Goal: Task Accomplishment & Management: Complete application form

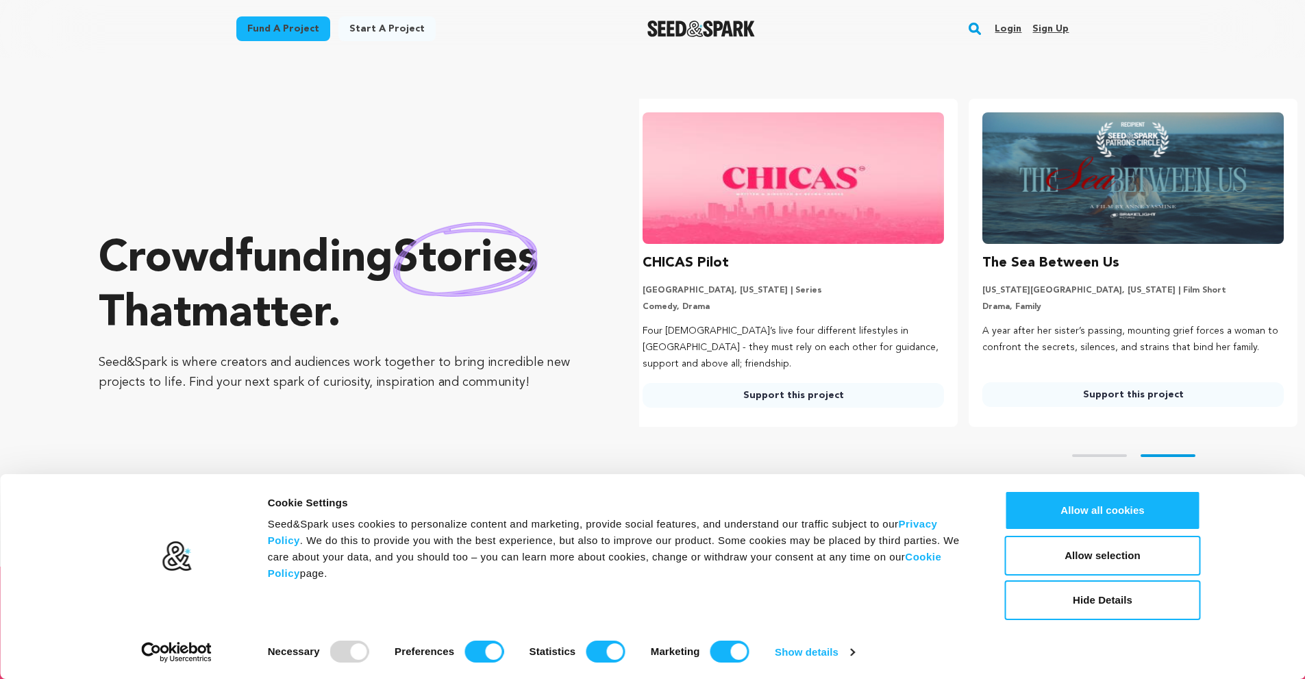
scroll to position [0, 351]
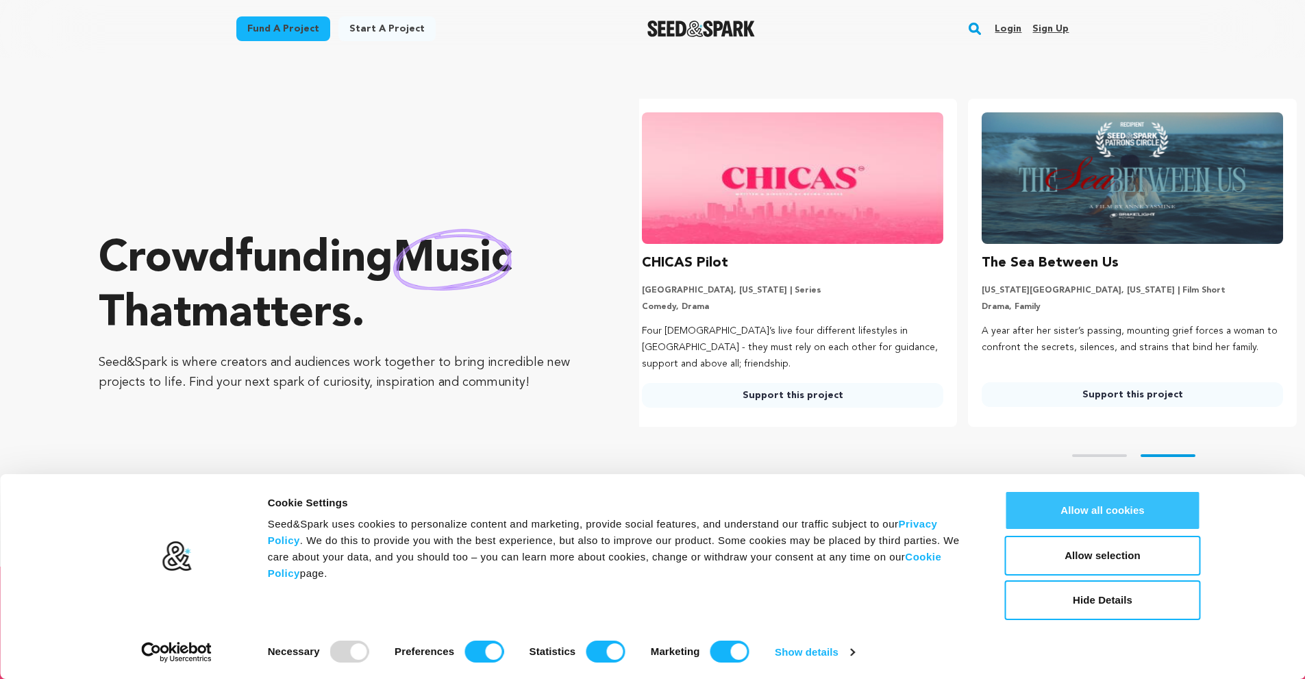
click at [1081, 517] on button "Allow all cookies" at bounding box center [1103, 510] width 196 height 40
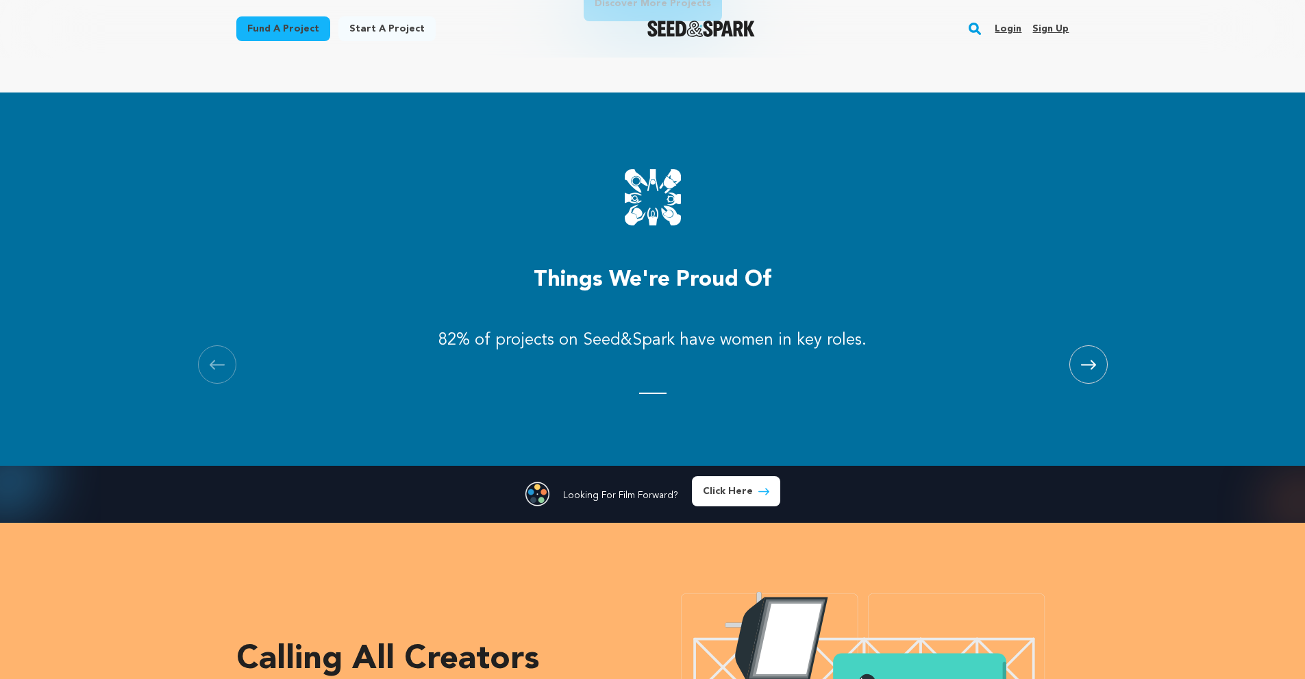
click at [1078, 364] on span at bounding box center [1088, 364] width 38 height 38
click at [1085, 365] on icon at bounding box center [1088, 365] width 15 height 10
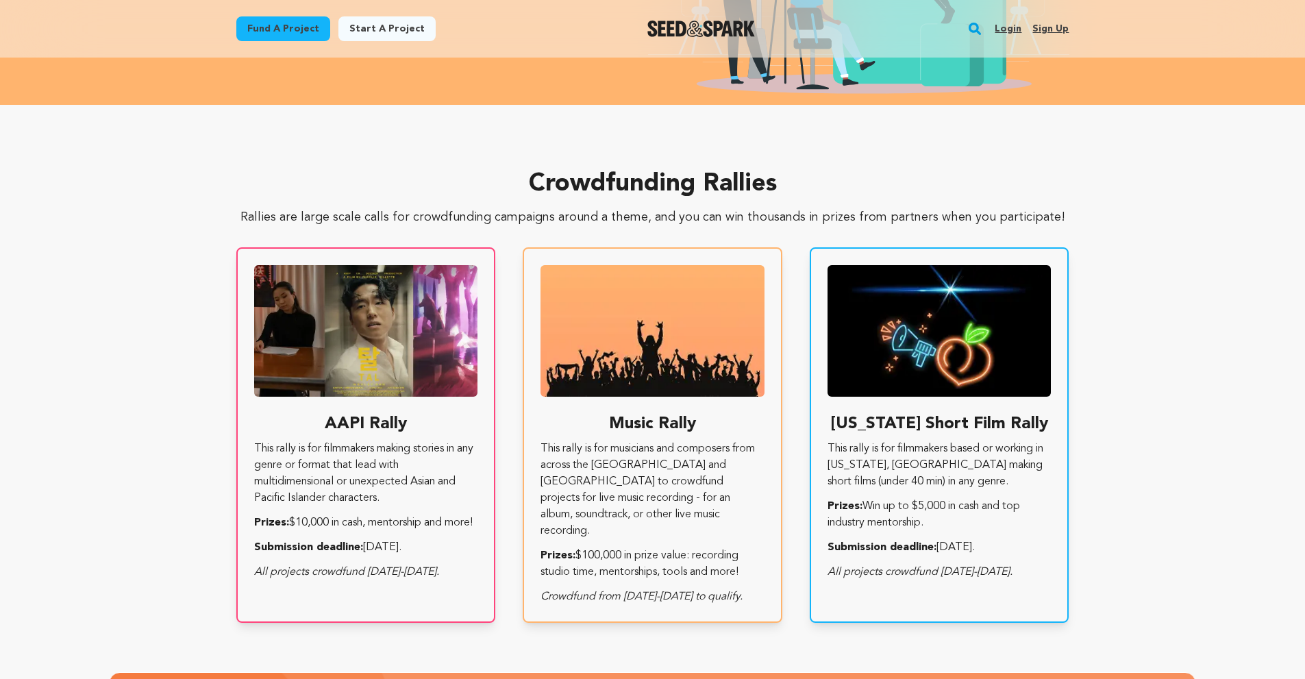
click at [1078, 433] on div "Crowdfunding Rallies Rallies are large scale calls for crowdfunding campaigns a…" at bounding box center [652, 397] width 877 height 452
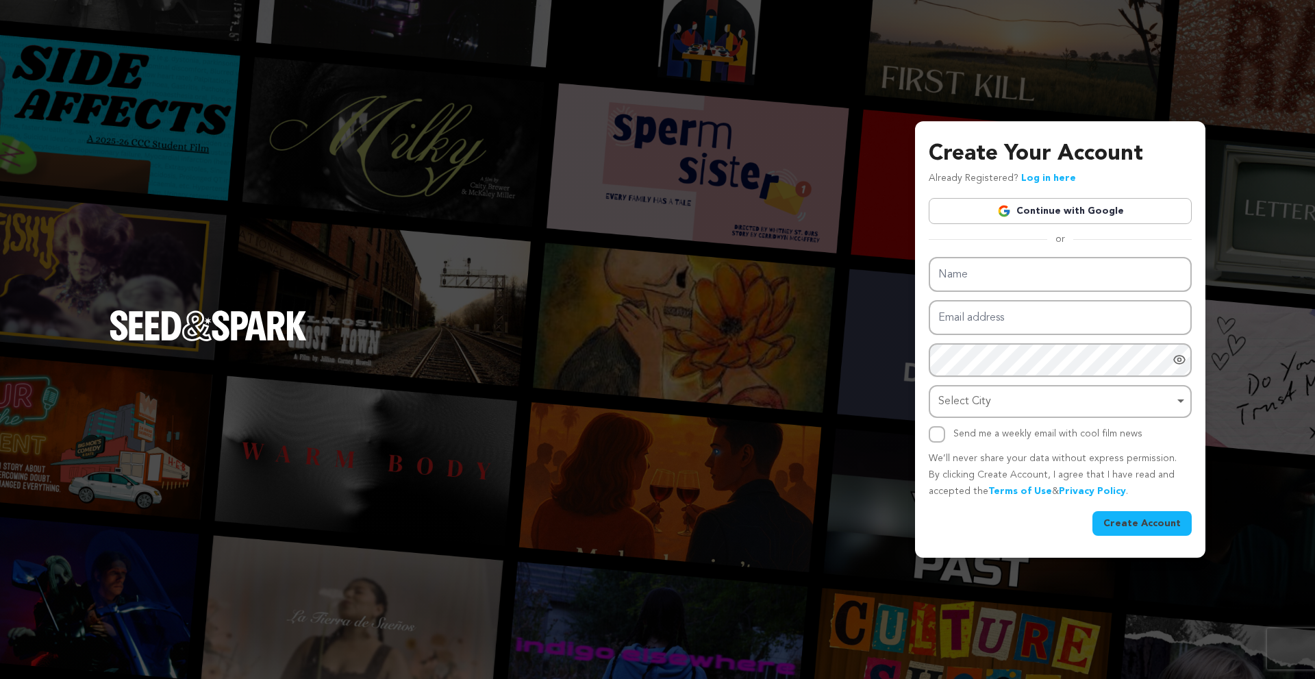
click at [1041, 208] on link "Continue with Google" at bounding box center [1060, 211] width 263 height 26
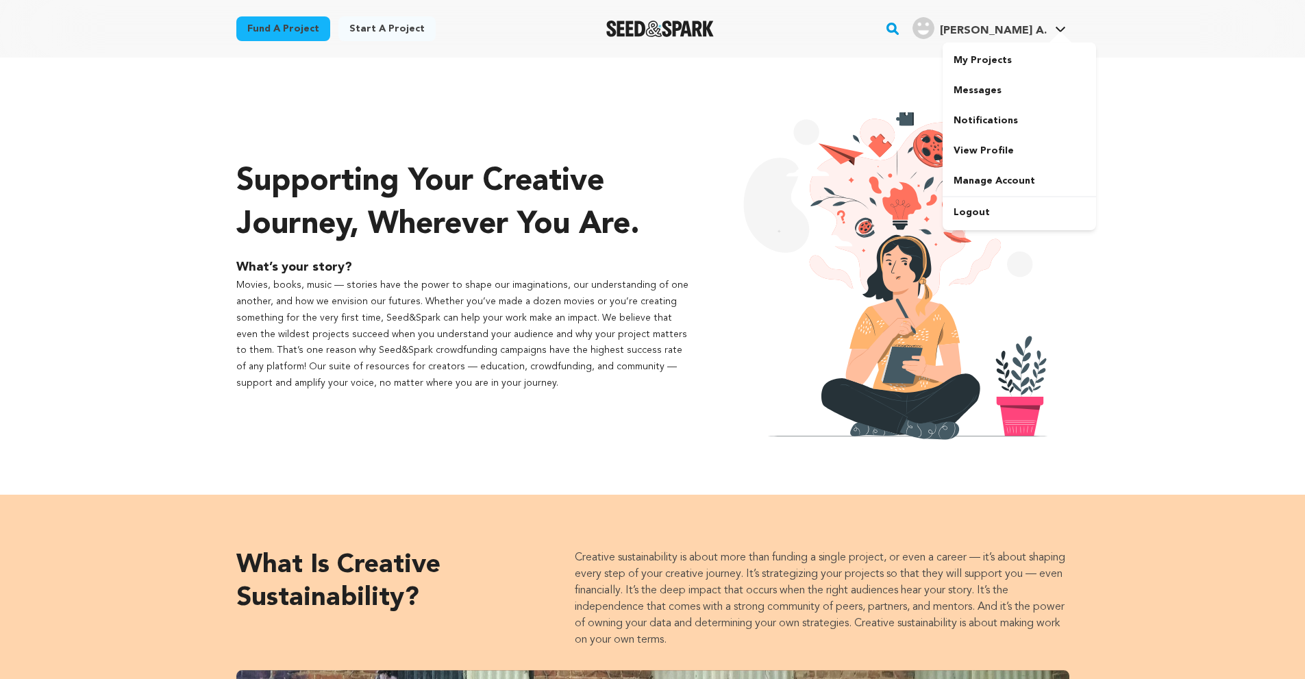
click at [1062, 33] on div at bounding box center [1060, 39] width 27 height 14
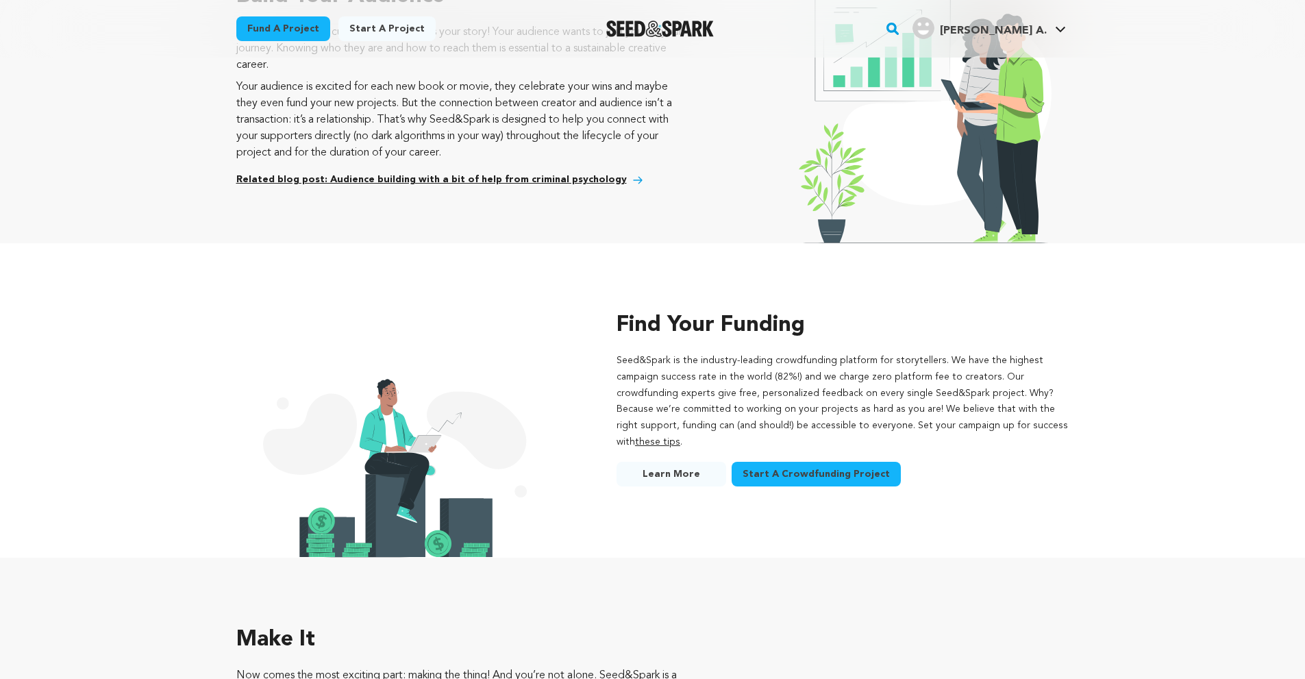
scroll to position [1370, 0]
click at [790, 466] on span "Start A Crowdfunding Project" at bounding box center [816, 473] width 147 height 14
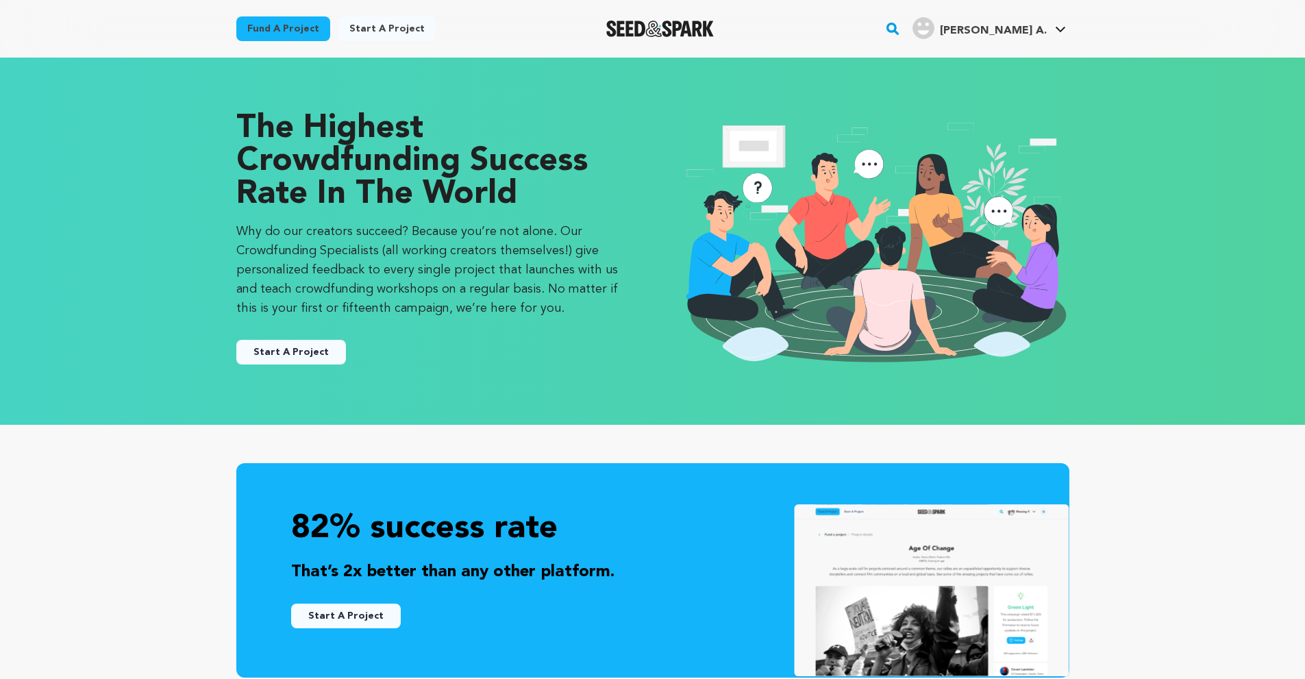
click at [306, 347] on button "Start A Project" at bounding box center [291, 352] width 110 height 25
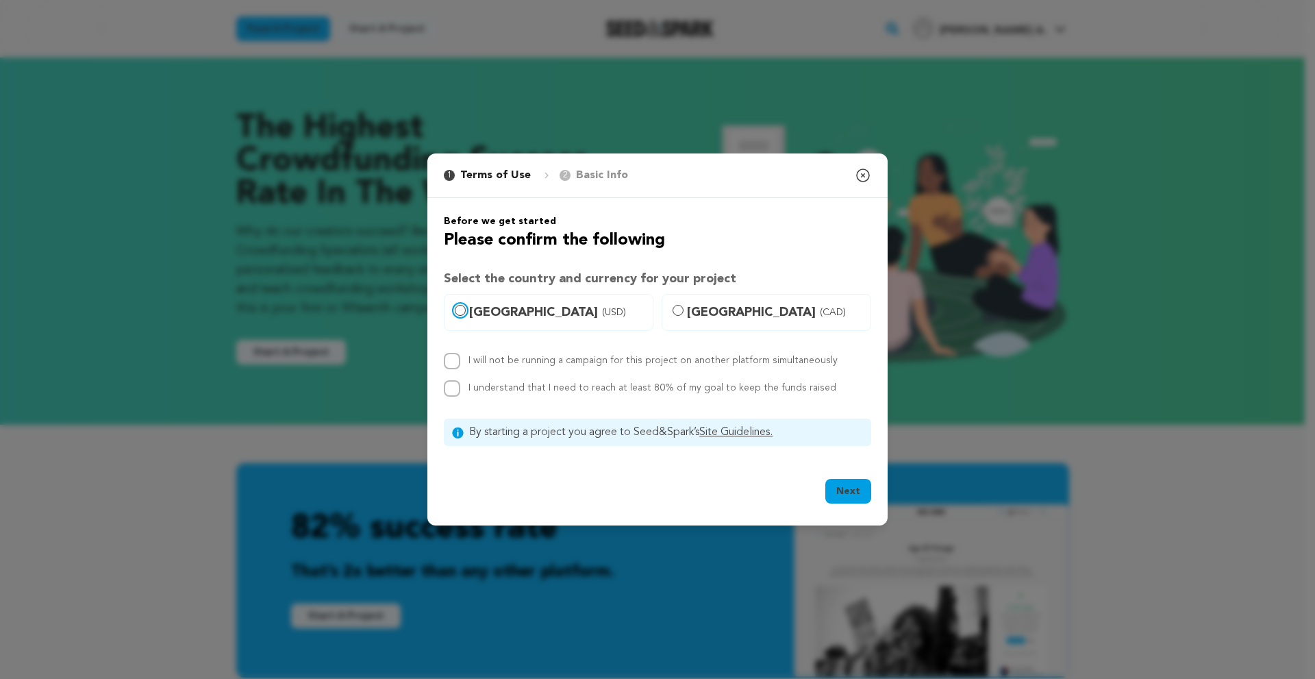
click at [462, 312] on input "United States (USD)" at bounding box center [460, 310] width 11 height 11
radio input "true"
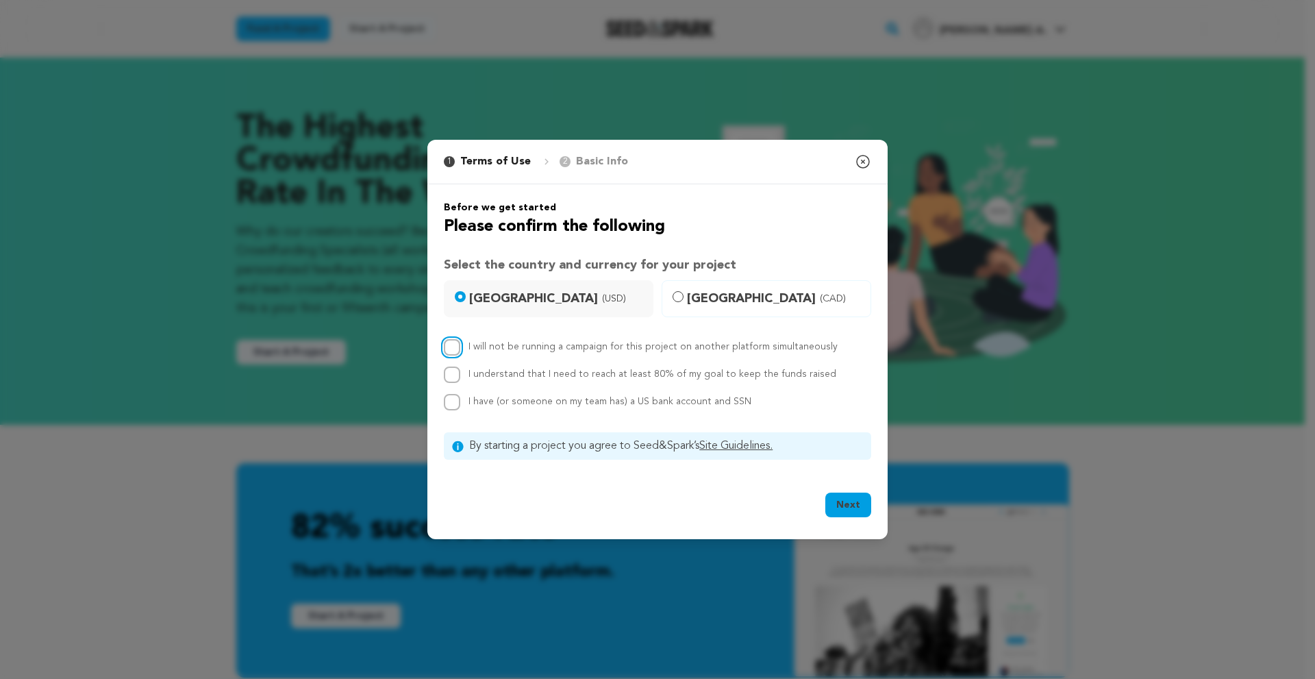
click at [452, 349] on input "I will not be running a campaign for this project on another platform simultane…" at bounding box center [452, 347] width 16 height 16
checkbox input "true"
click at [456, 377] on input "I understand that I need to reach at least 80% of my goal to keep the funds rai…" at bounding box center [452, 374] width 16 height 16
checkbox input "true"
click at [847, 510] on button "Next" at bounding box center [848, 505] width 46 height 25
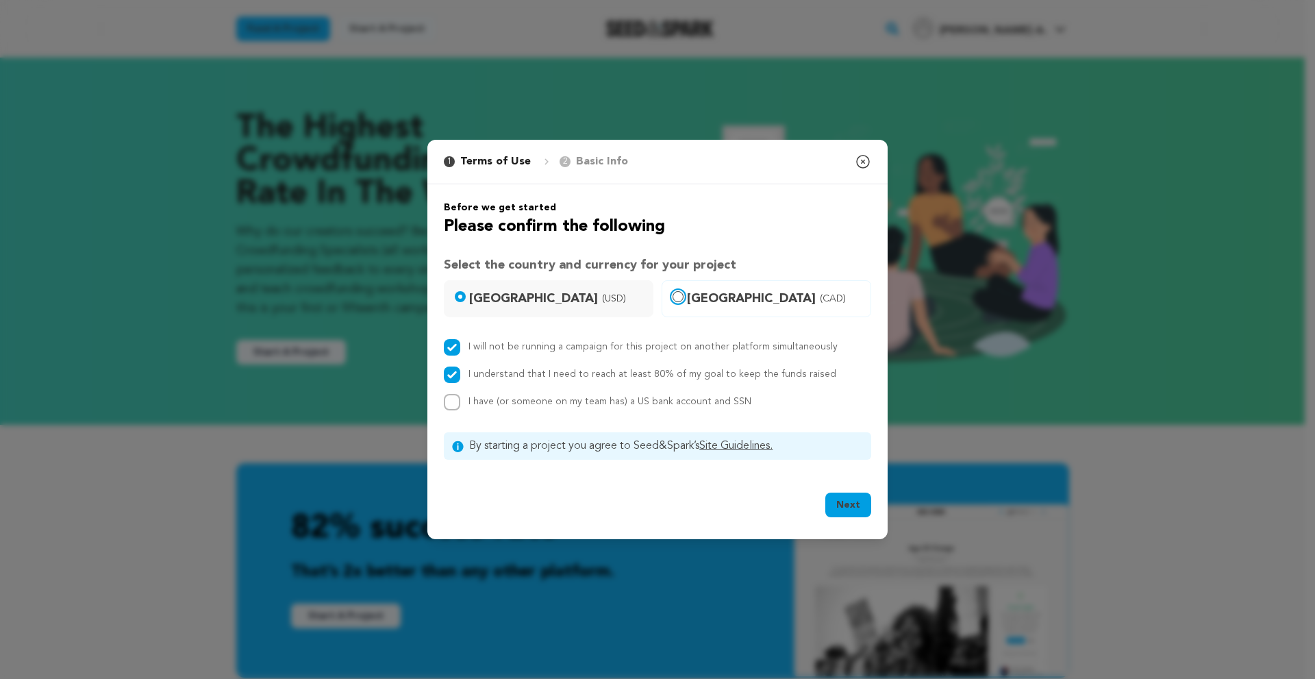
click at [678, 296] on input "Canada (CAD)" at bounding box center [678, 296] width 11 height 11
radio input "true"
click at [458, 296] on input "United States (USD)" at bounding box center [460, 296] width 11 height 11
radio input "true"
click at [691, 295] on span "Canada (CAD)" at bounding box center [774, 298] width 175 height 19
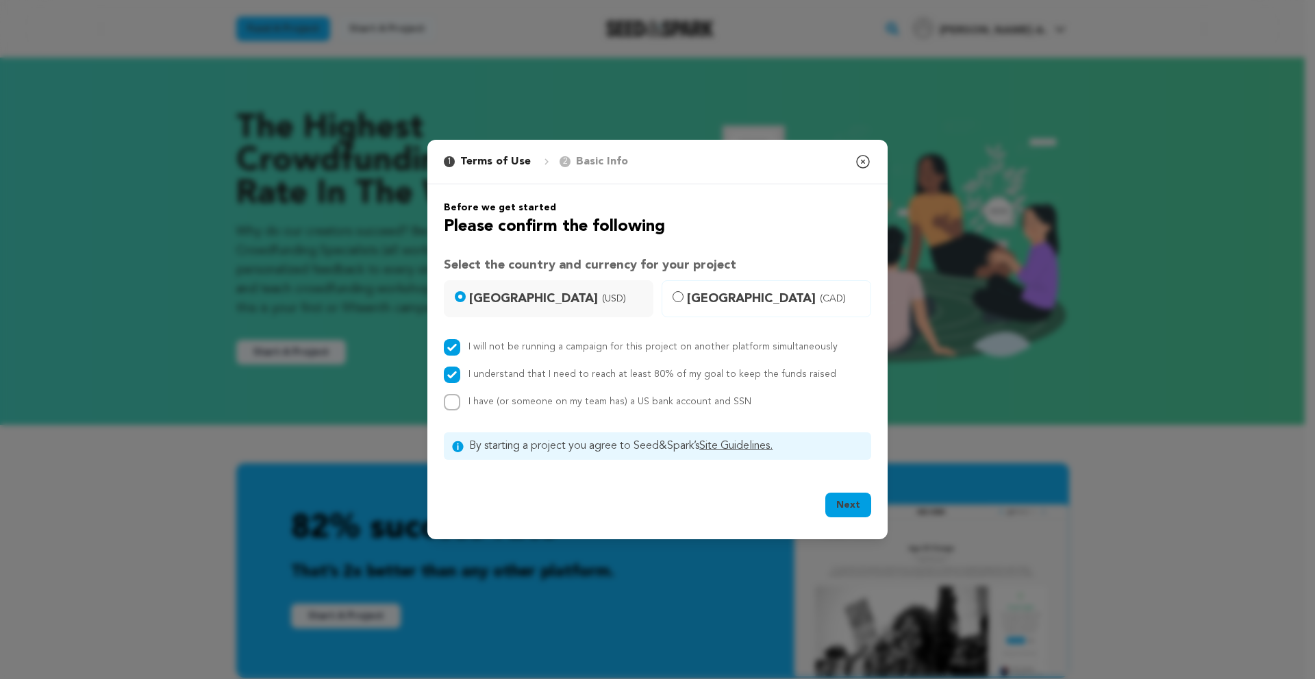
click at [684, 295] on input "Canada (CAD)" at bounding box center [678, 296] width 11 height 11
radio input "true"
click at [453, 404] on input "I have (or someone on my team has) a CA bank account and PID or TIN" at bounding box center [452, 402] width 16 height 16
checkbox input "true"
click at [845, 499] on button "Next" at bounding box center [848, 505] width 46 height 25
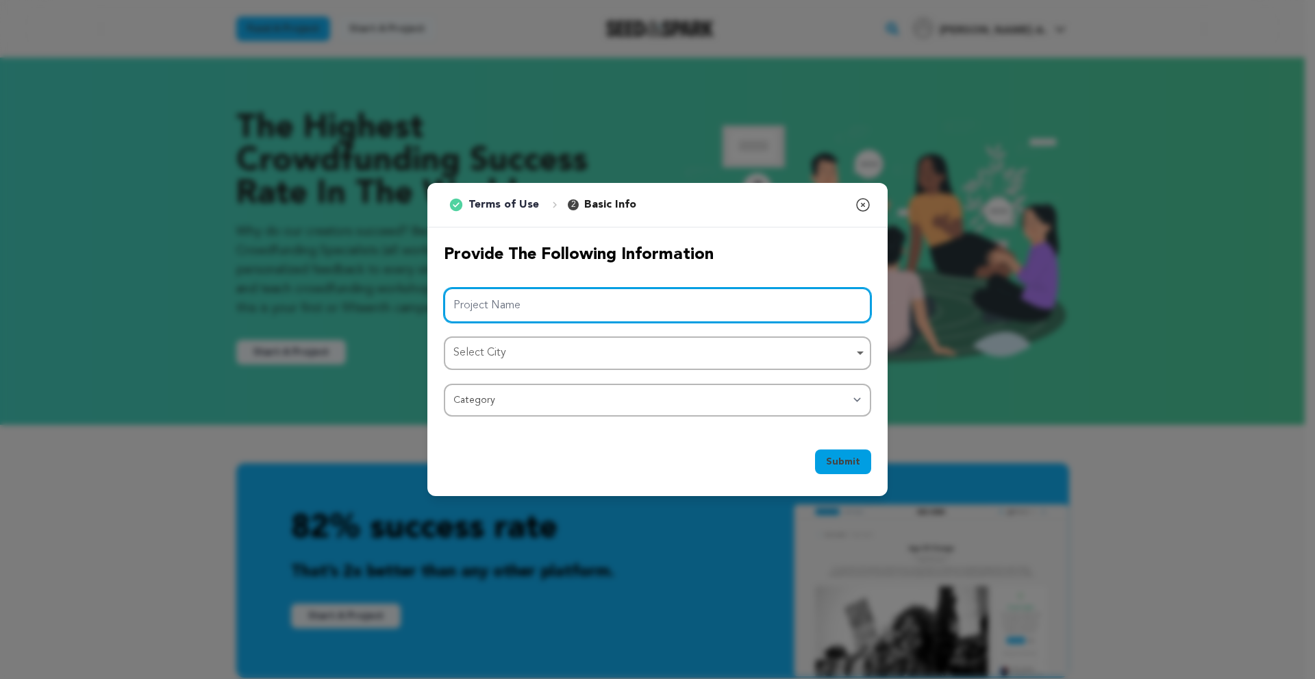
click at [596, 306] on input "Project Name" at bounding box center [657, 305] width 427 height 35
click at [745, 360] on div "Select City Remove item" at bounding box center [653, 353] width 400 height 20
type input "The One I want"
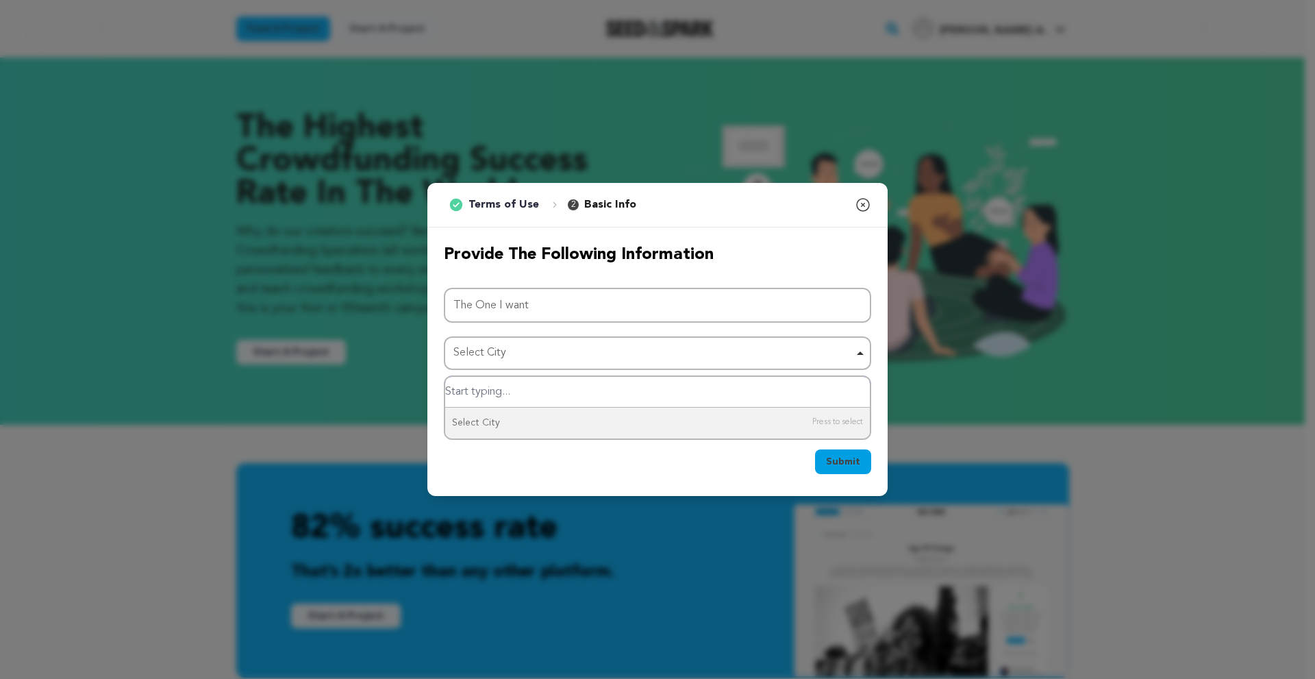
click at [638, 397] on input "Select City" at bounding box center [657, 392] width 425 height 31
type input "I"
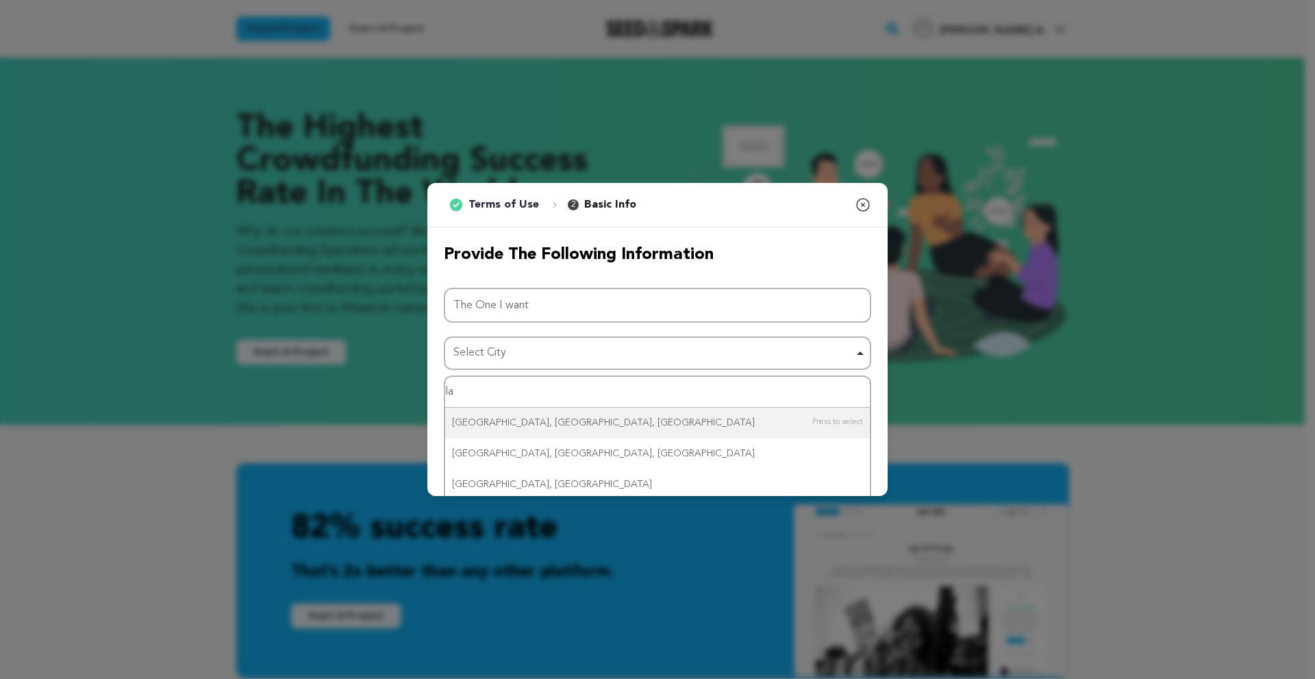
type input "l"
type input "L"
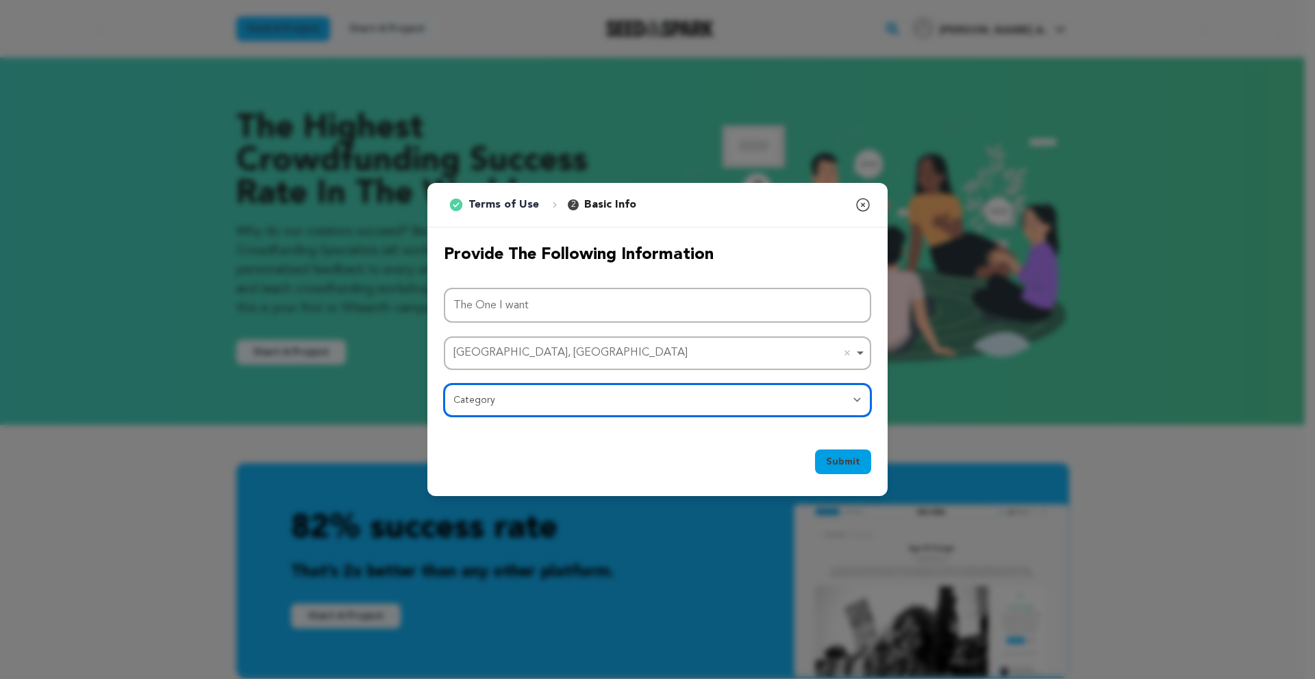
click at [599, 406] on select "Category Film Feature Film Short Series Film Festival Company Music Video VR Ex…" at bounding box center [657, 400] width 427 height 33
select select "383"
click at [444, 384] on select "Category Film Feature Film Short Series Film Festival Company Music Video VR Ex…" at bounding box center [657, 400] width 427 height 33
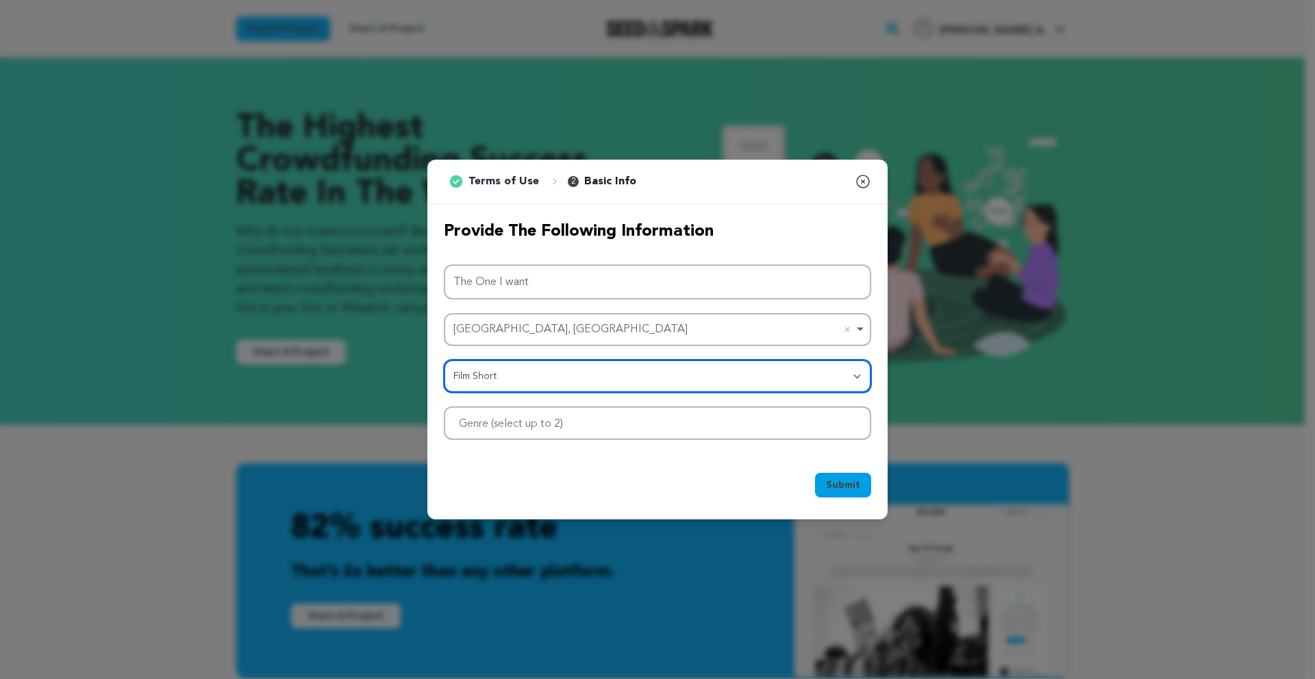
click at [680, 420] on div at bounding box center [657, 423] width 427 height 34
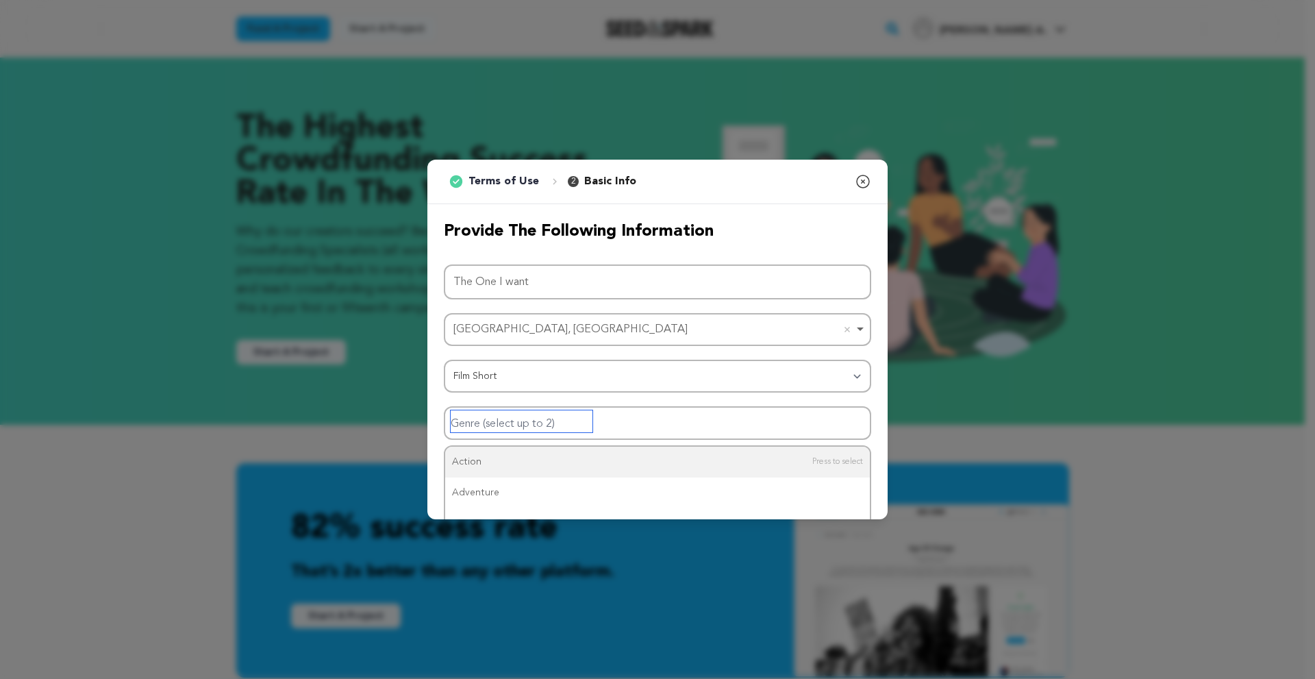
click at [528, 424] on input "Genre (select up to 2)" at bounding box center [522, 421] width 142 height 22
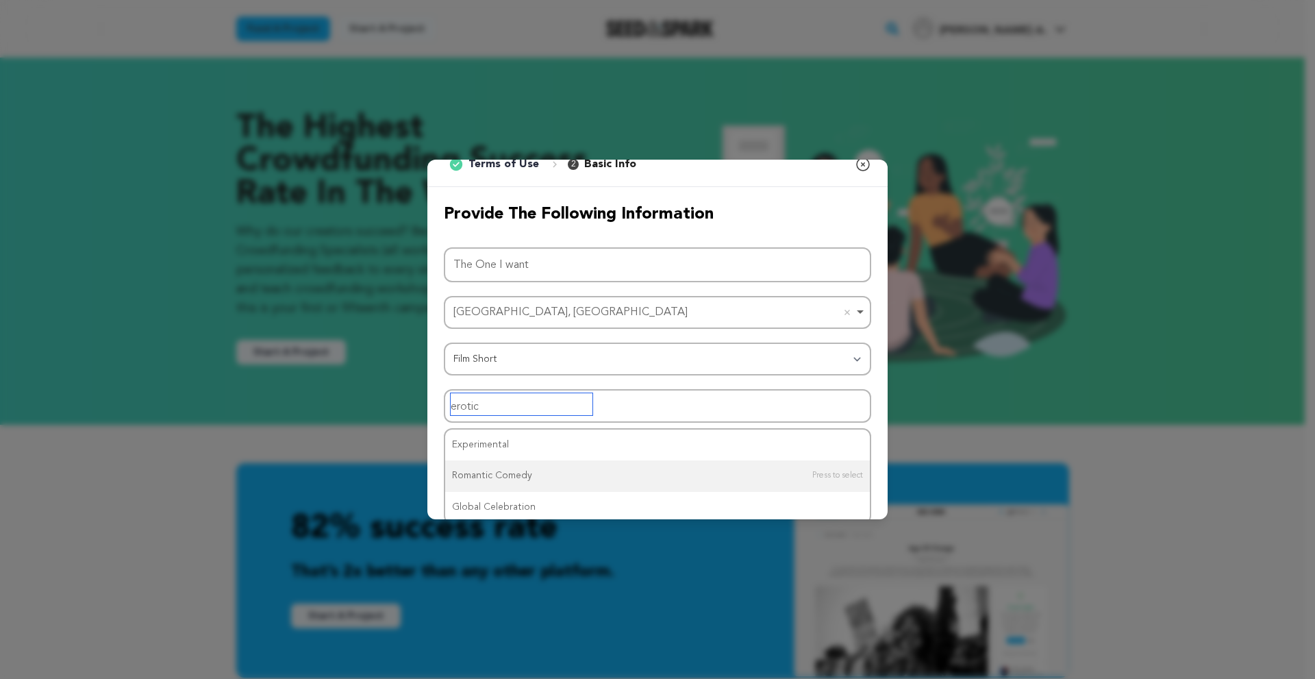
scroll to position [21, 0]
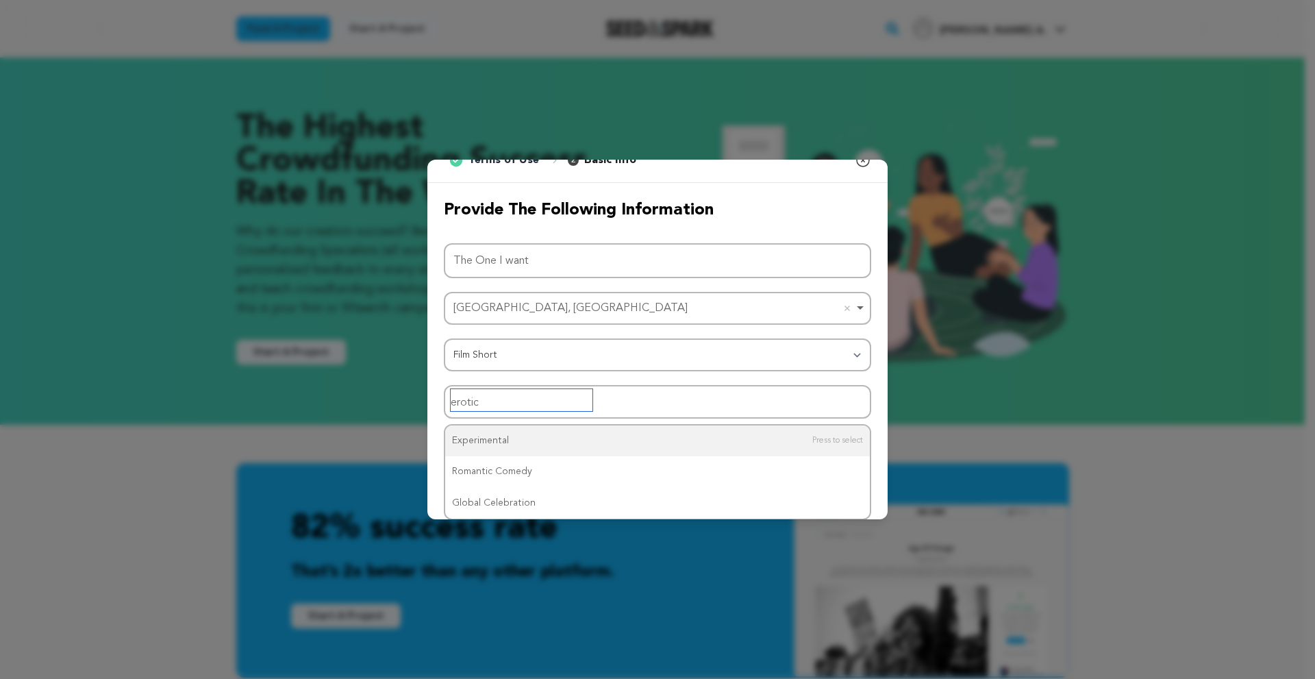
drag, startPoint x: 491, startPoint y: 406, endPoint x: 446, endPoint y: 406, distance: 45.2
click at [446, 406] on div "erotic" at bounding box center [657, 402] width 427 height 34
type input "romance"
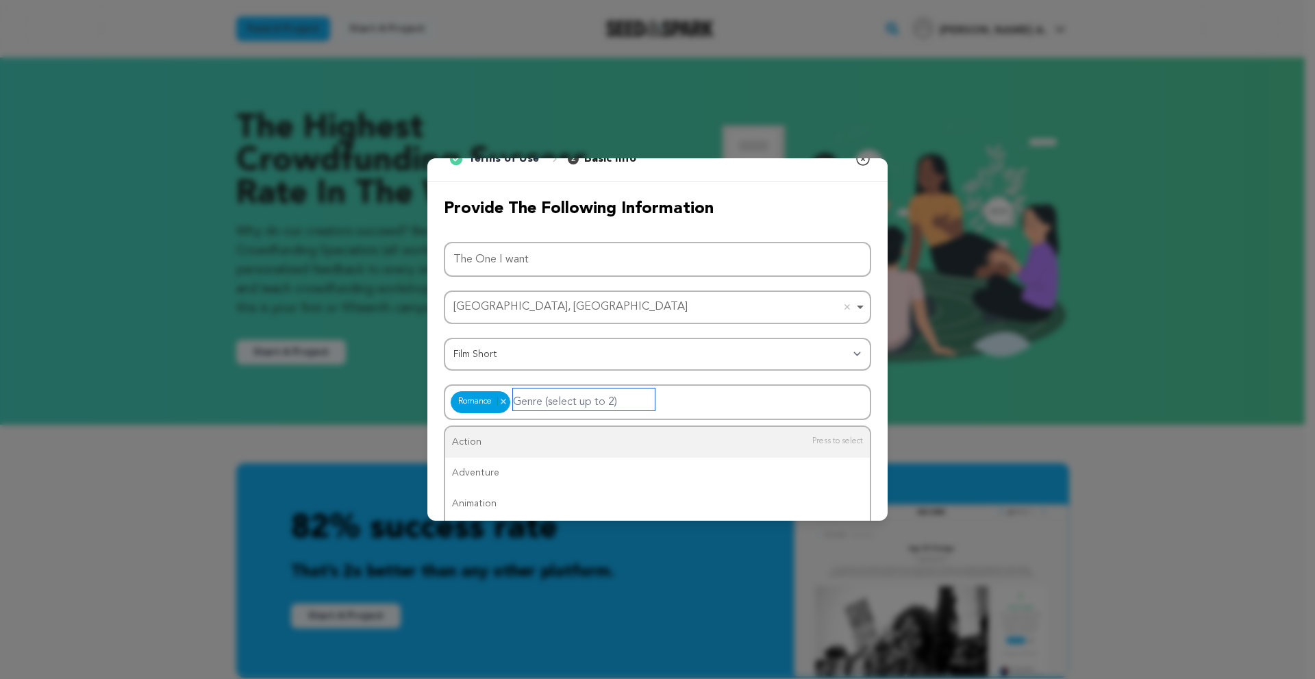
click at [563, 398] on input "Genre (select up to 2)" at bounding box center [584, 399] width 142 height 22
type input "dra"
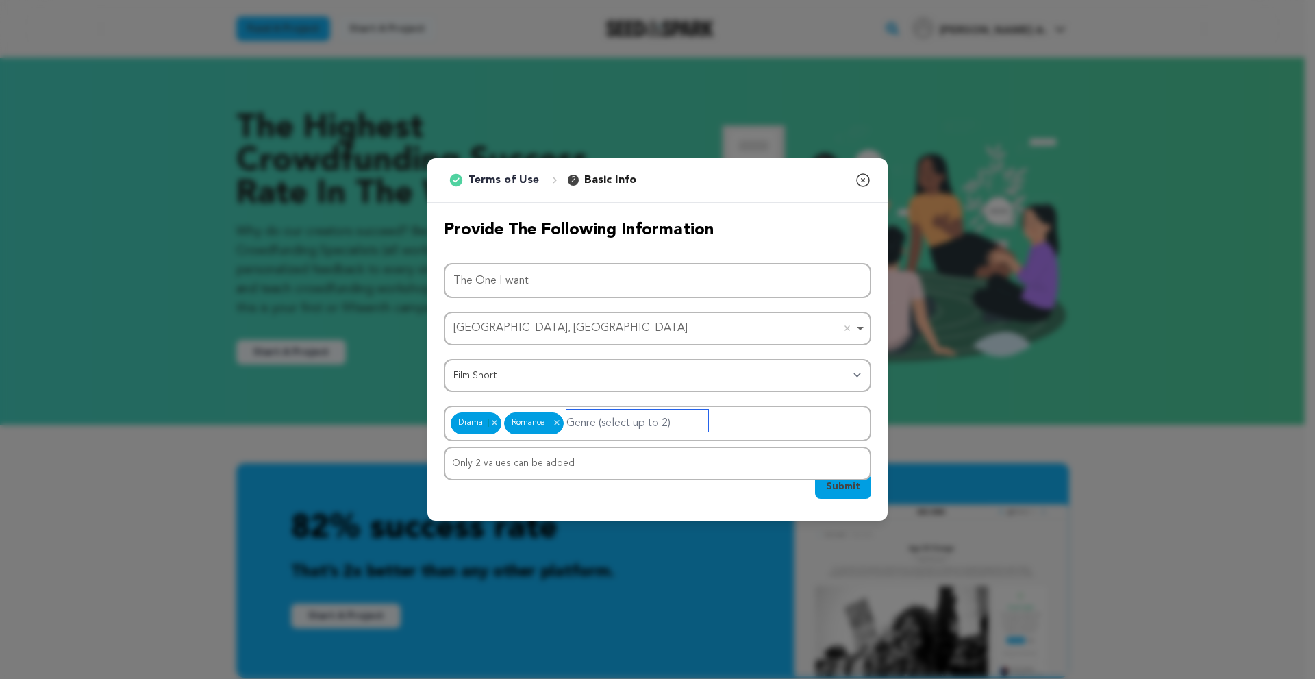
click at [550, 469] on div "Only 2 values can be added" at bounding box center [657, 463] width 425 height 31
click at [558, 463] on div "Only 2 values can be added" at bounding box center [657, 463] width 425 height 31
click at [834, 490] on span "Submit" at bounding box center [843, 486] width 34 height 14
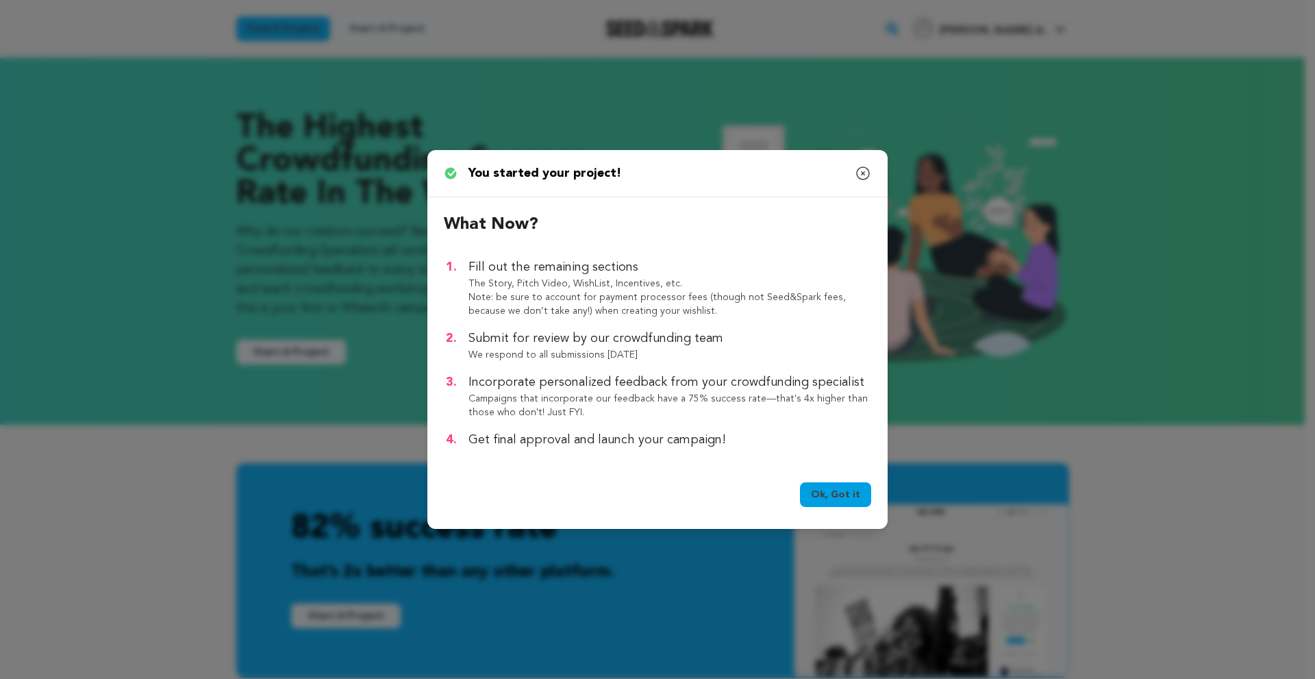
click at [842, 498] on link "Ok, Got it" at bounding box center [835, 494] width 71 height 25
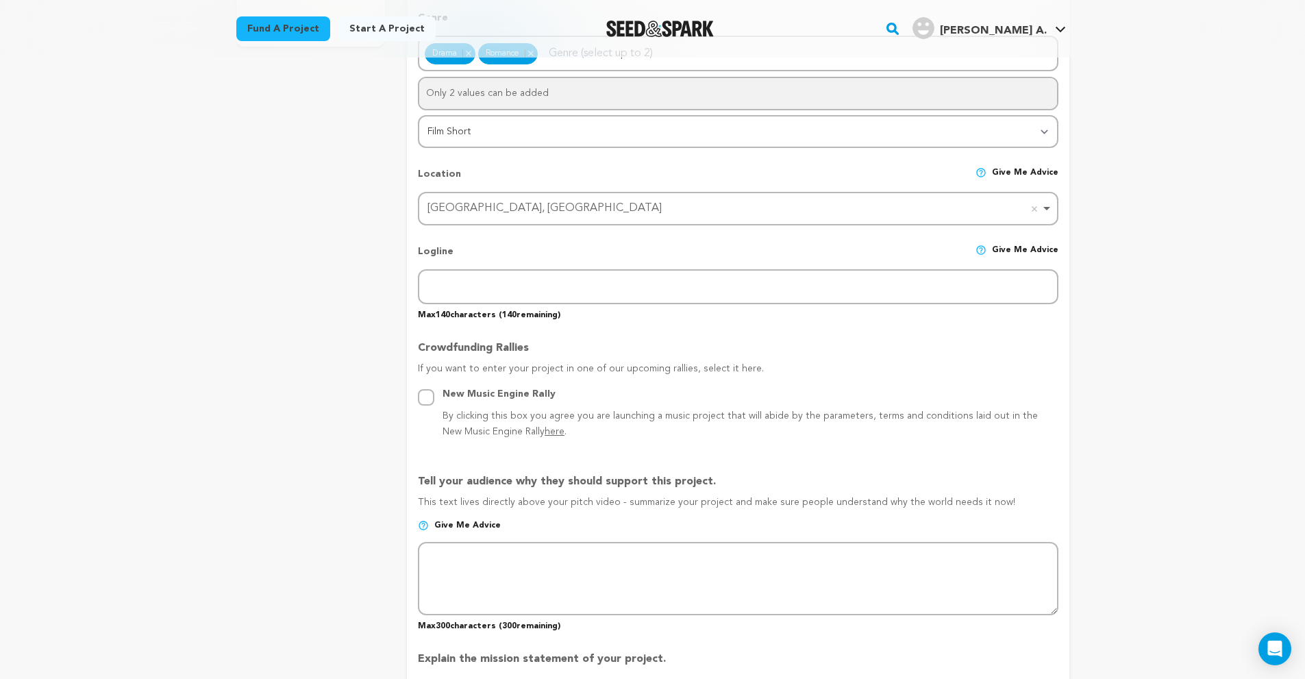
scroll to position [479, 0]
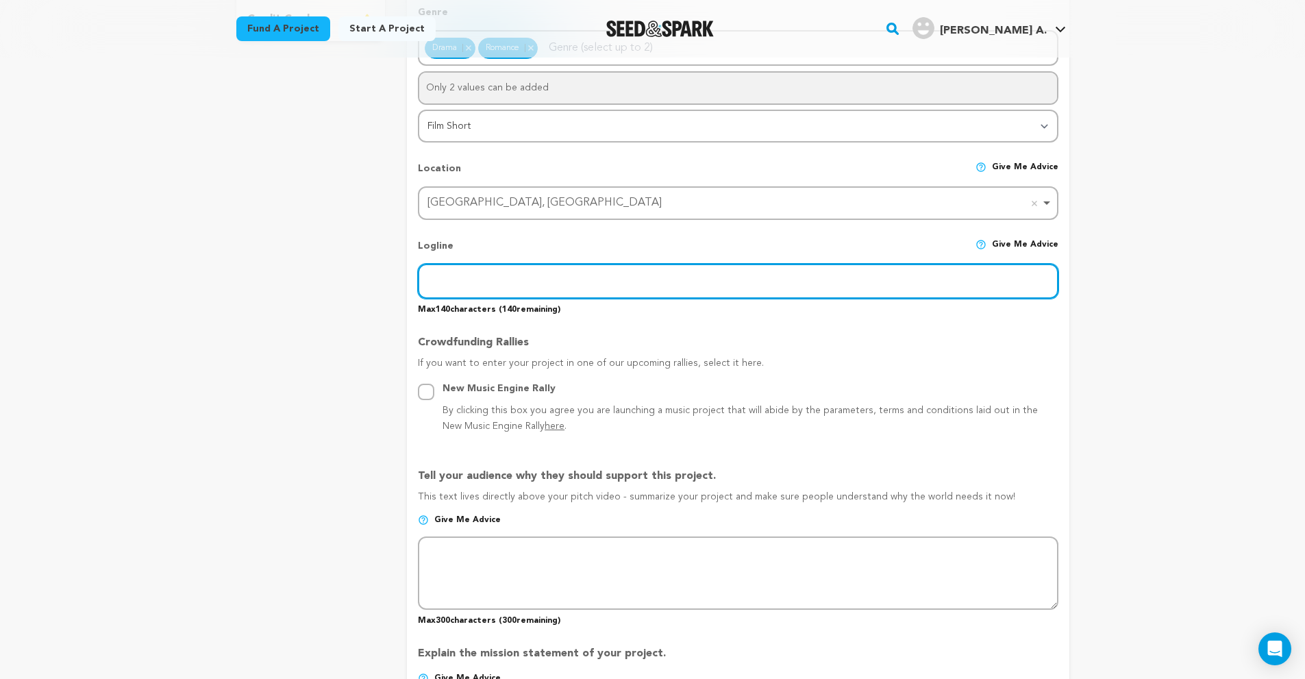
click at [633, 290] on input "text" at bounding box center [738, 281] width 640 height 35
